Goal: Information Seeking & Learning: Learn about a topic

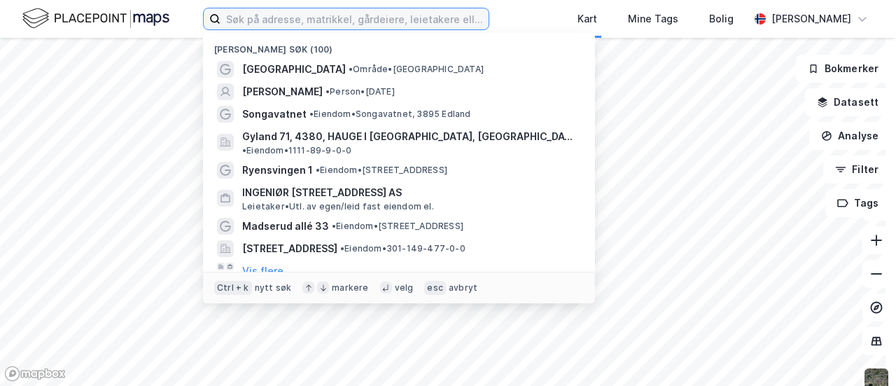
click at [354, 20] on input at bounding box center [355, 18] width 268 height 21
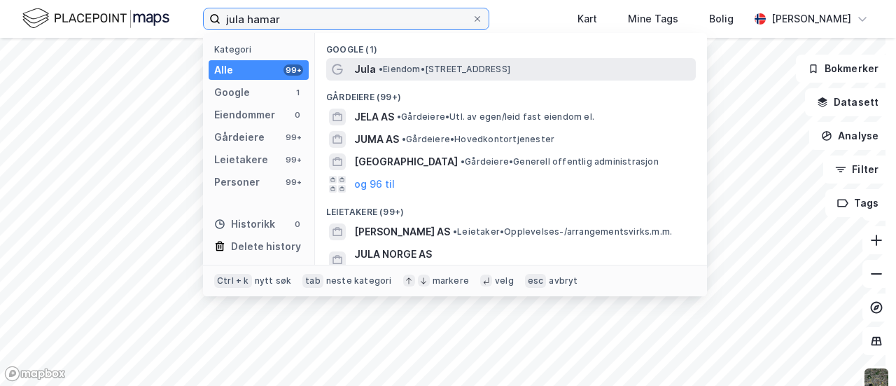
type input "jula hamar"
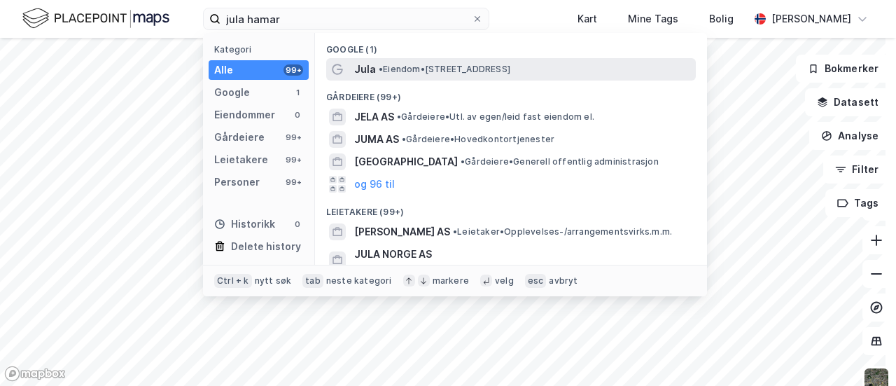
click at [386, 68] on span "• Eiendom • [STREET_ADDRESS]" at bounding box center [445, 69] width 132 height 11
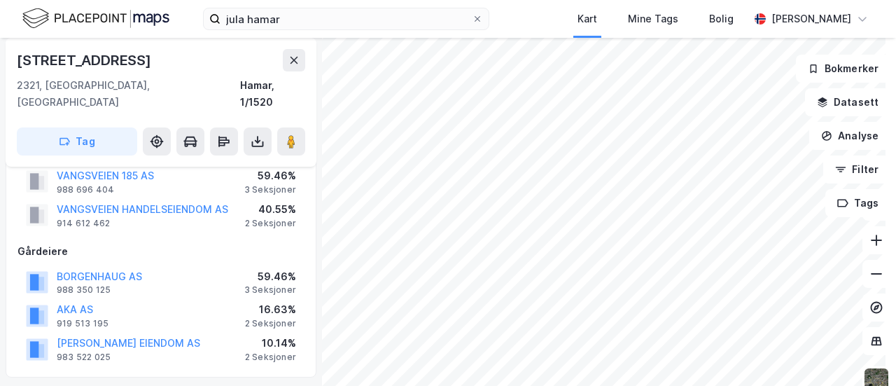
scroll to position [70, 0]
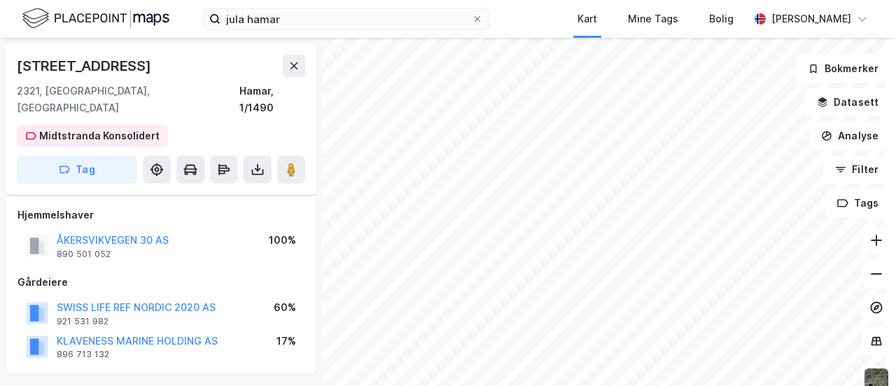
scroll to position [70, 0]
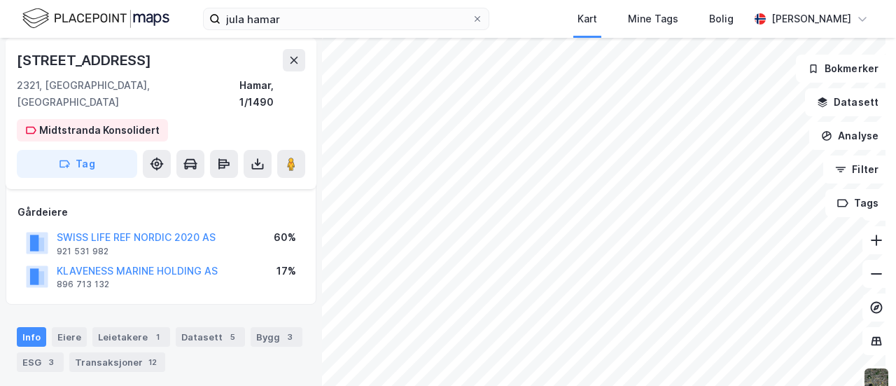
click at [284, 357] on div "Åkersvikvegen 30 2321, [GEOGRAPHIC_DATA], Innlandet [GEOGRAPHIC_DATA], 1/1490 M…" at bounding box center [448, 212] width 896 height 348
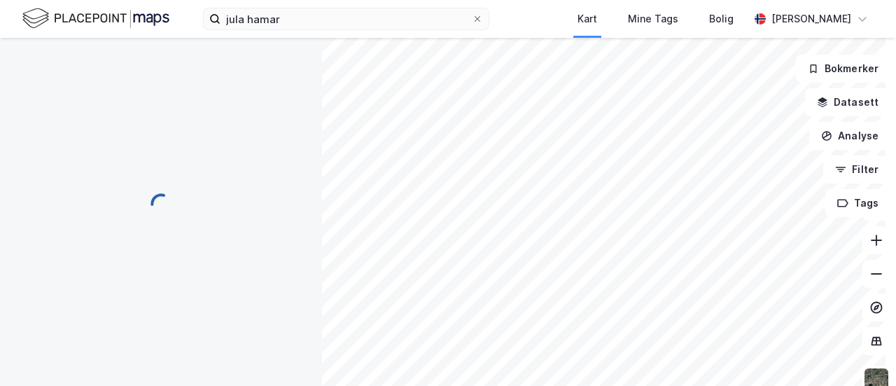
scroll to position [70, 0]
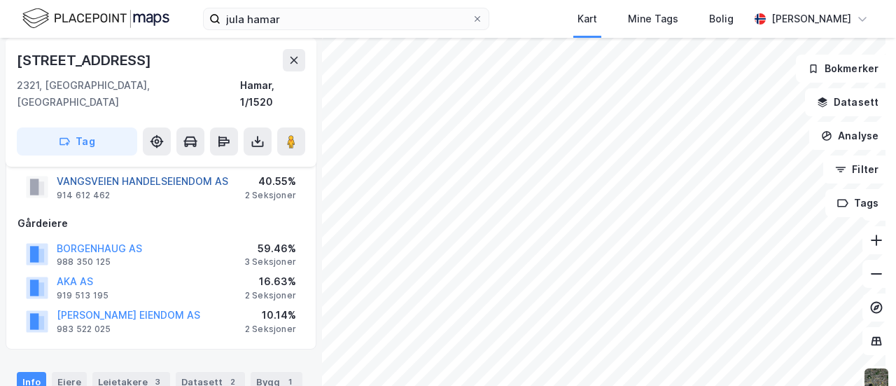
click at [0, 0] on button "VANGSVEIEN HANDELSEIENDOM AS" at bounding box center [0, 0] width 0 height 0
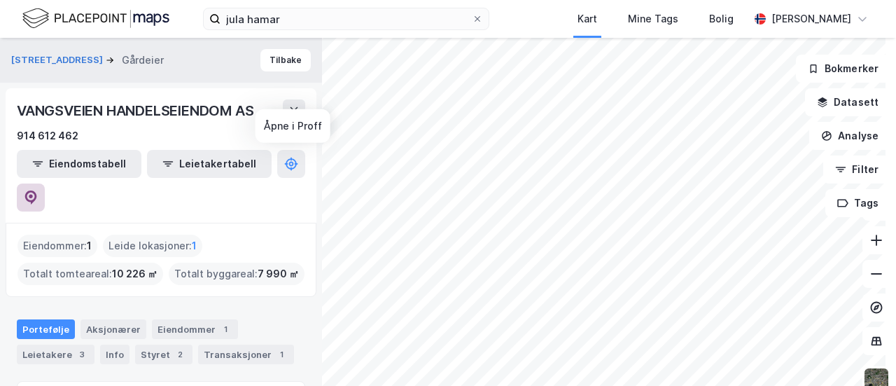
click at [33, 194] on icon at bounding box center [31, 196] width 4 height 4
click at [480, 29] on div "jula hamar Kart Mine Tags Bolig [PERSON_NAME] Vangsvegen 185 Gårdeier Tilbake V…" at bounding box center [448, 193] width 896 height 386
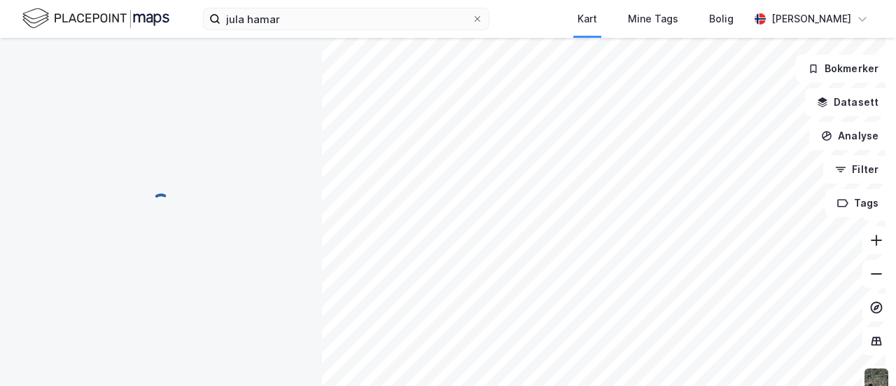
scroll to position [70, 0]
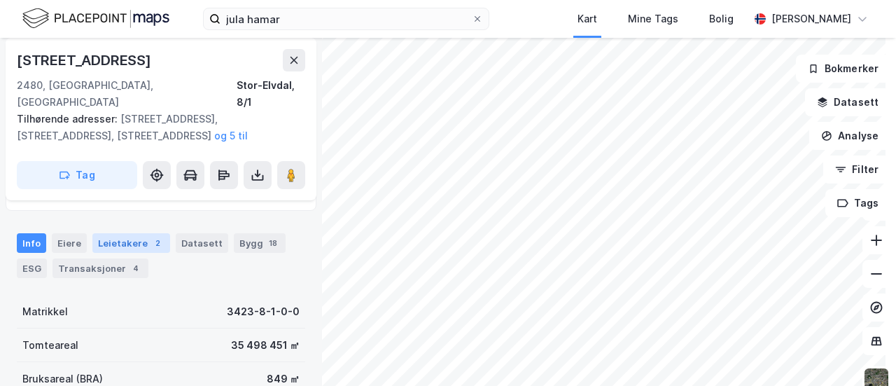
click at [92, 233] on div "Leietakere 2" at bounding box center [131, 243] width 78 height 20
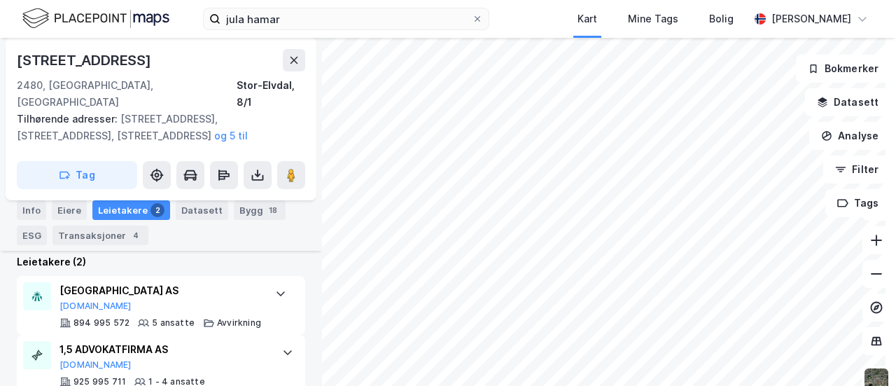
scroll to position [325, 0]
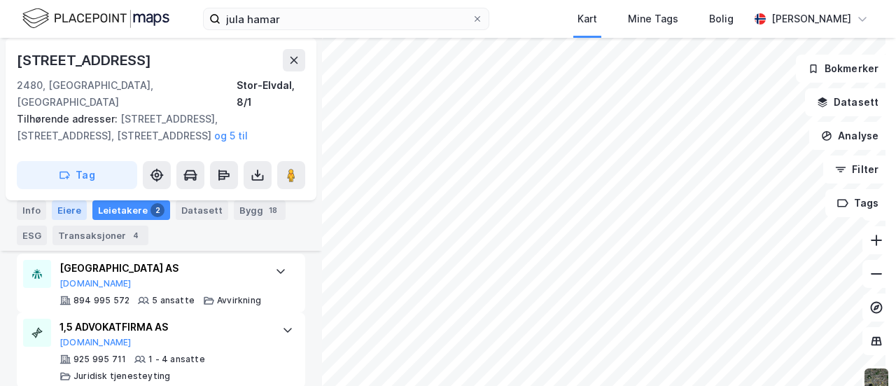
click at [63, 210] on div "Eiere" at bounding box center [69, 210] width 35 height 20
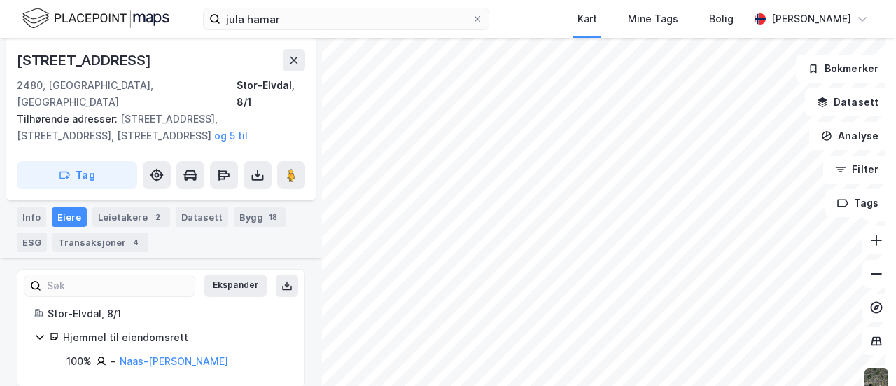
scroll to position [8, 0]
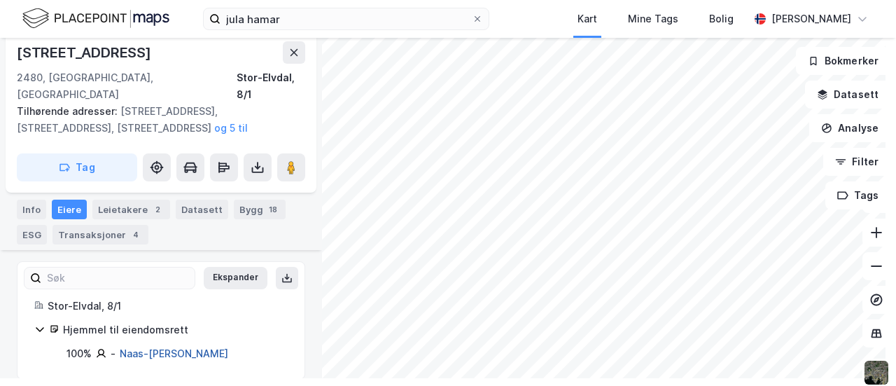
click at [154, 347] on link "Naas-[PERSON_NAME]" at bounding box center [174, 353] width 109 height 12
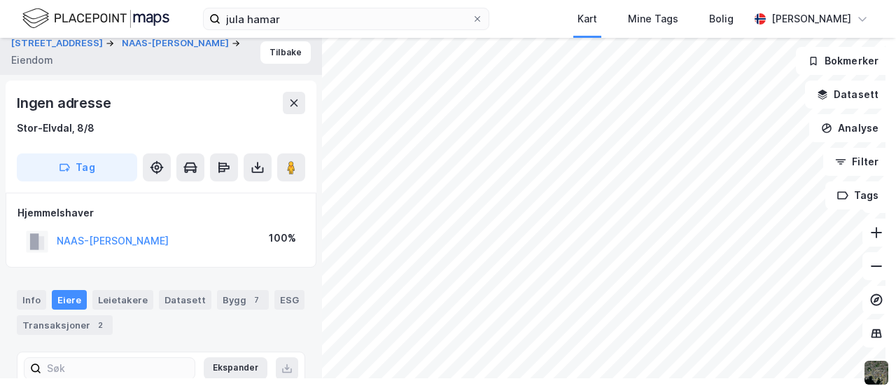
scroll to position [89, 0]
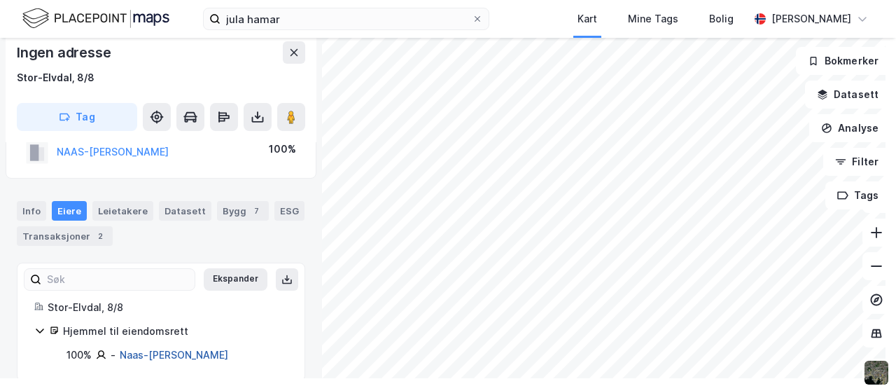
click at [172, 350] on link "Naas-[PERSON_NAME]" at bounding box center [174, 355] width 109 height 12
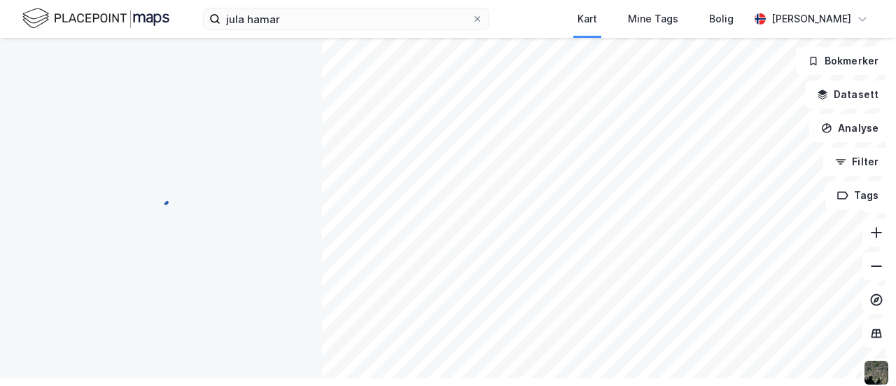
scroll to position [1, 0]
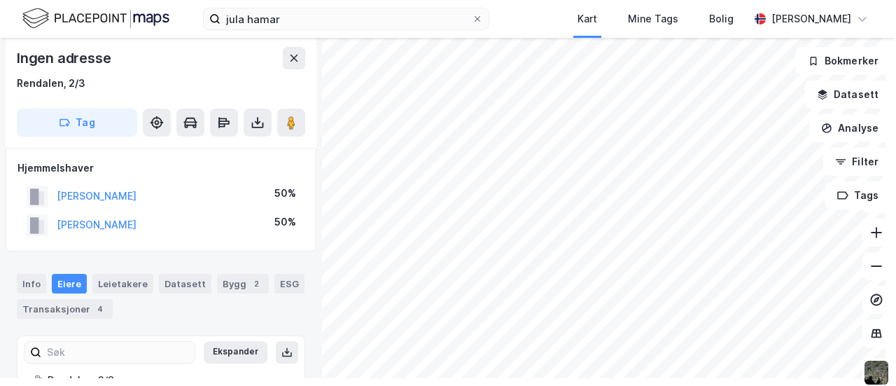
scroll to position [1, 0]
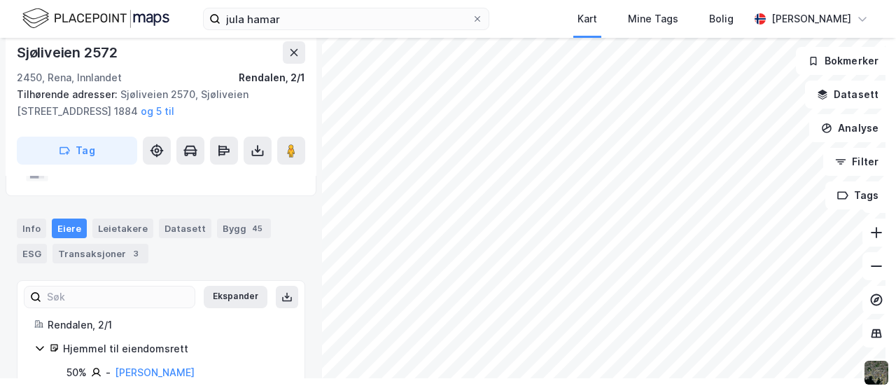
scroll to position [71, 0]
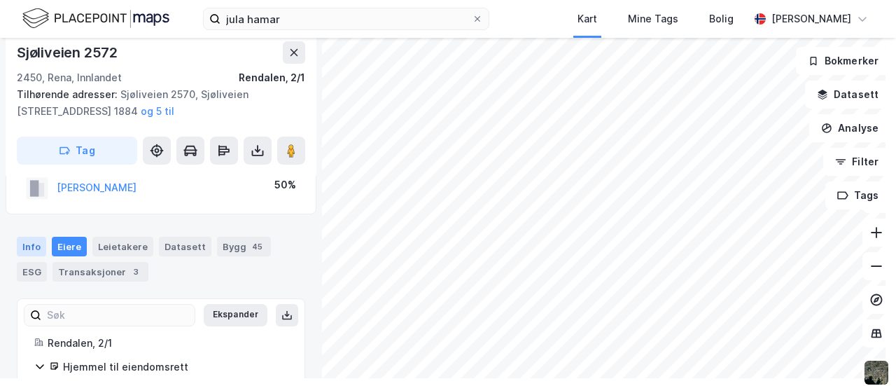
click at [32, 238] on div "Info" at bounding box center [31, 247] width 29 height 20
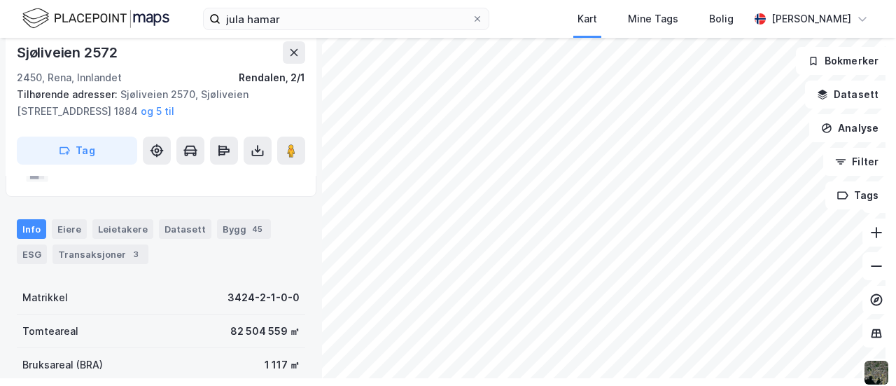
scroll to position [71, 0]
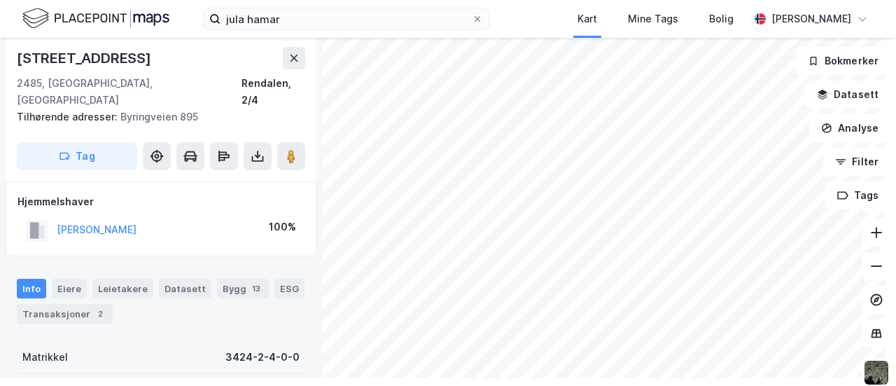
scroll to position [71, 0]
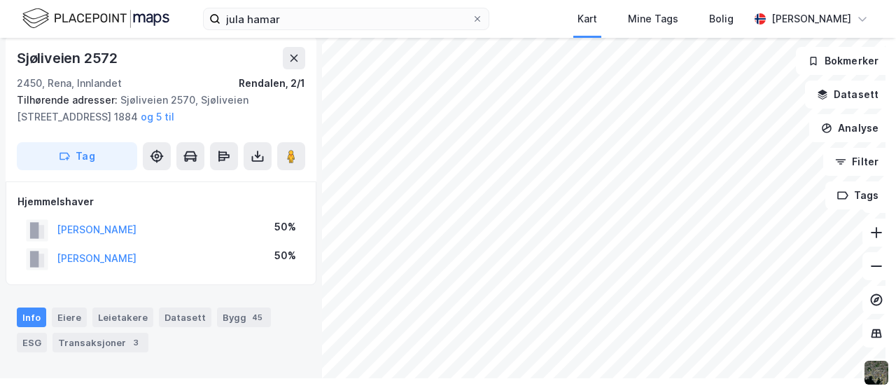
scroll to position [71, 0]
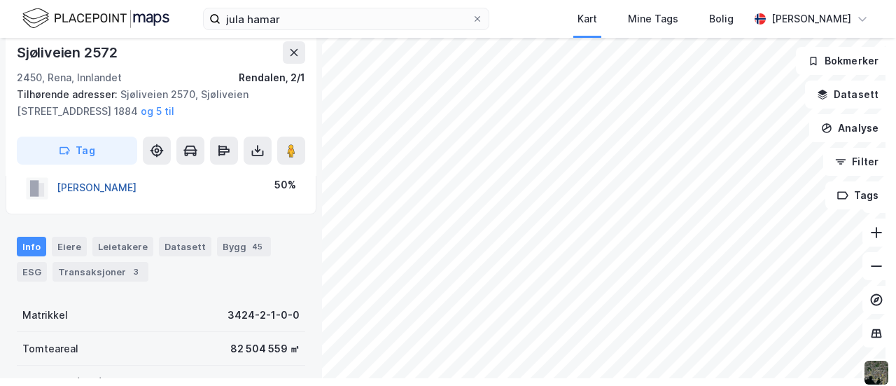
click at [0, 0] on button "[PERSON_NAME]" at bounding box center [0, 0] width 0 height 0
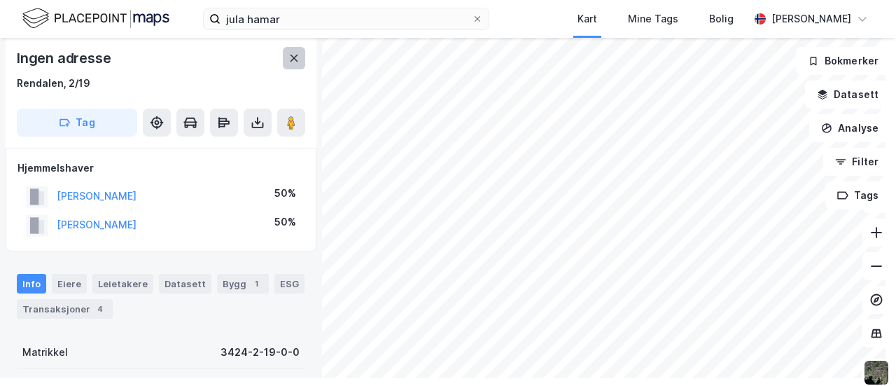
click at [295, 58] on icon at bounding box center [295, 58] width 8 height 7
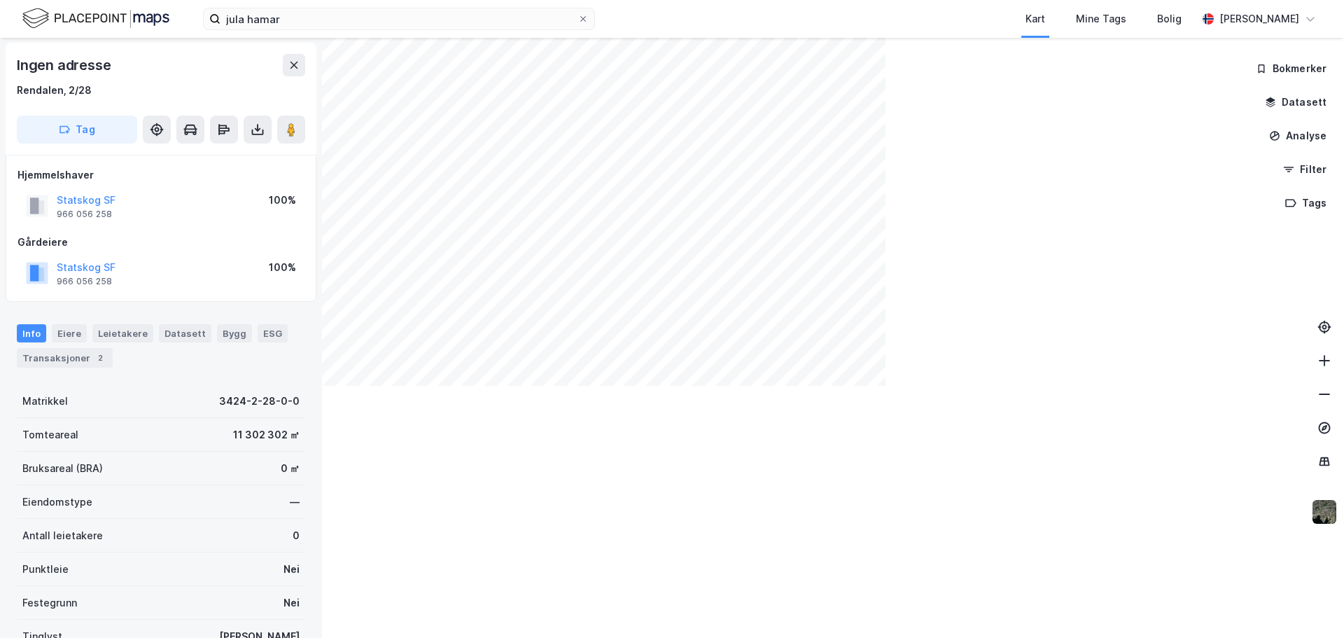
scroll to position [1, 0]
